Goal: Entertainment & Leisure: Consume media (video, audio)

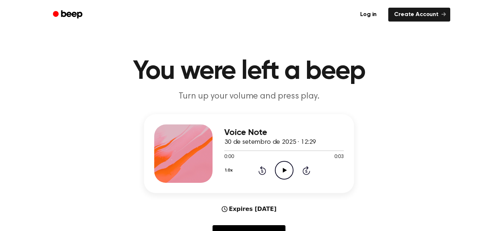
click at [291, 173] on icon "Play Audio" at bounding box center [284, 170] width 19 height 19
click at [286, 168] on icon "Play Audio" at bounding box center [284, 170] width 19 height 19
click at [266, 170] on div "1.0x Rewind 5 seconds Pause Audio Skip 5 seconds" at bounding box center [283, 170] width 119 height 19
click at [263, 170] on icon "Rewind 5 seconds" at bounding box center [262, 169] width 8 height 9
click at [258, 169] on icon "Rewind 5 seconds" at bounding box center [262, 169] width 8 height 9
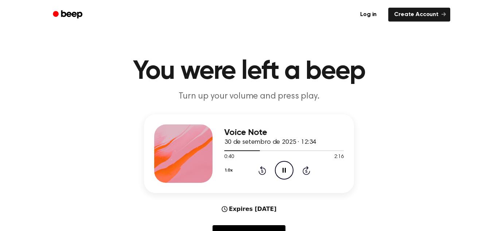
click at [272, 170] on div "1.0x Rewind 5 seconds Pause Audio Skip 5 seconds" at bounding box center [283, 170] width 119 height 19
click at [279, 169] on icon "Pause Audio" at bounding box center [284, 170] width 19 height 19
click at [282, 172] on icon "Play Audio" at bounding box center [284, 170] width 19 height 19
click at [282, 172] on icon at bounding box center [283, 170] width 3 height 5
click at [282, 172] on icon "Play Audio" at bounding box center [284, 170] width 19 height 19
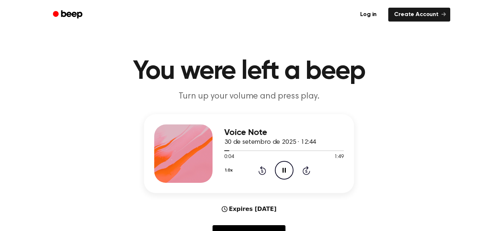
click at [283, 163] on icon "Pause Audio" at bounding box center [284, 170] width 19 height 19
click at [283, 163] on icon "Play Audio" at bounding box center [284, 170] width 19 height 19
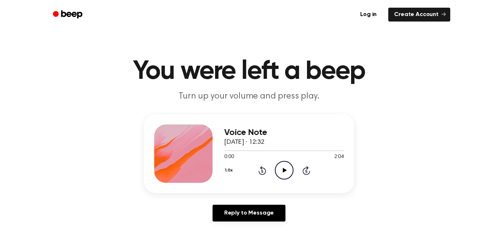
click at [292, 173] on circle at bounding box center [284, 170] width 18 height 18
click at [299, 173] on div "1.0x Rewind 5 seconds Pause Audio Skip 5 seconds" at bounding box center [283, 170] width 119 height 19
click at [305, 172] on icon "Skip 5 seconds" at bounding box center [306, 169] width 8 height 9
